Goal: Information Seeking & Learning: Compare options

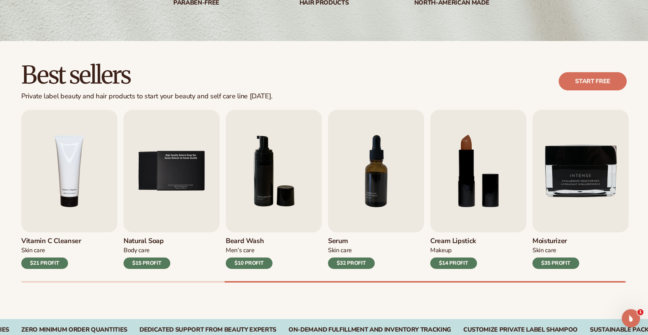
scroll to position [163, 0]
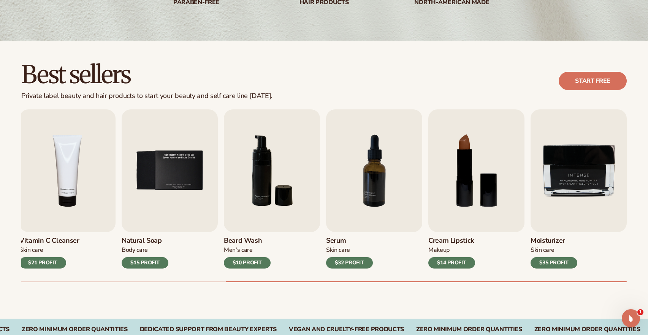
click at [337, 240] on h3 "Serum" at bounding box center [349, 241] width 47 height 8
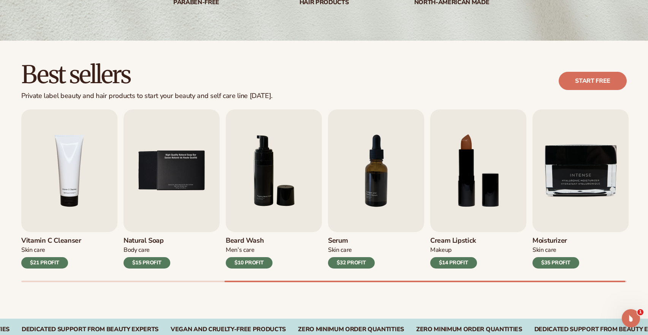
click at [342, 250] on div "Skin Care" at bounding box center [351, 250] width 47 height 8
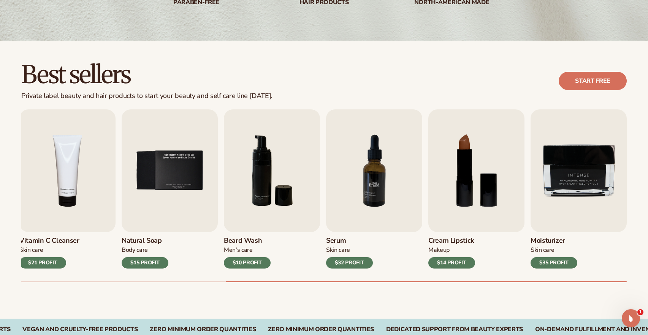
click at [366, 214] on img "7 / 9" at bounding box center [374, 170] width 96 height 123
click at [338, 242] on h3 "Serum" at bounding box center [349, 241] width 47 height 8
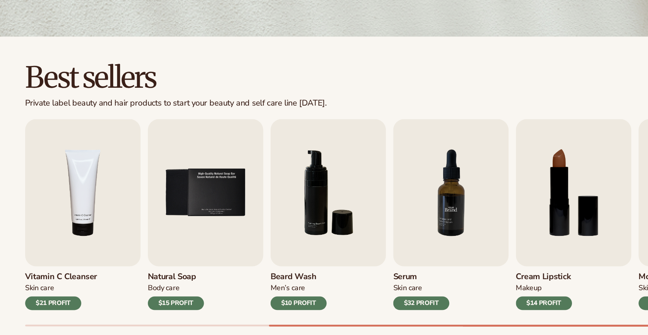
scroll to position [149, 0]
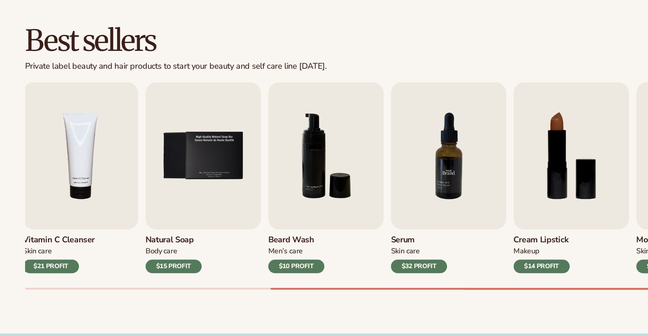
click at [371, 208] on img "7 / 9" at bounding box center [374, 185] width 96 height 123
click at [339, 257] on h3 "Serum" at bounding box center [349, 256] width 47 height 8
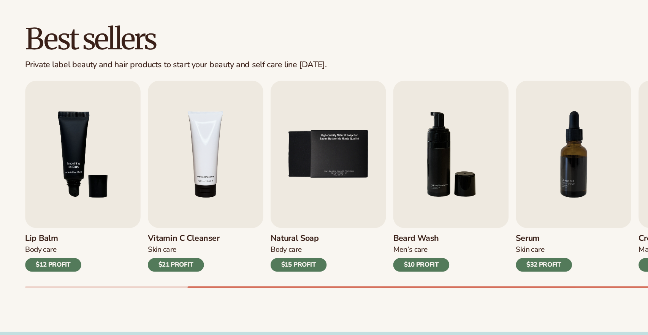
click at [446, 253] on h3 "Serum" at bounding box center [453, 255] width 47 height 8
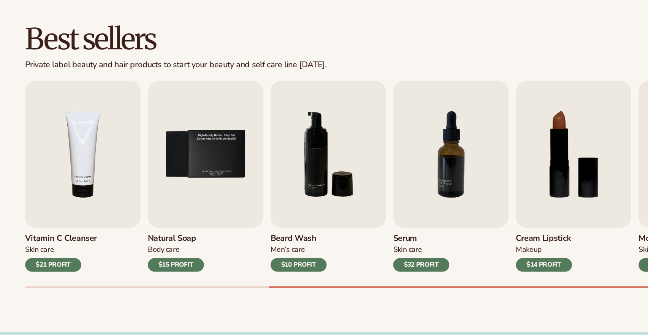
click at [340, 254] on h3 "Serum" at bounding box center [351, 255] width 47 height 8
click at [359, 225] on img "7 / 9" at bounding box center [376, 184] width 96 height 123
